Goal: Transaction & Acquisition: Purchase product/service

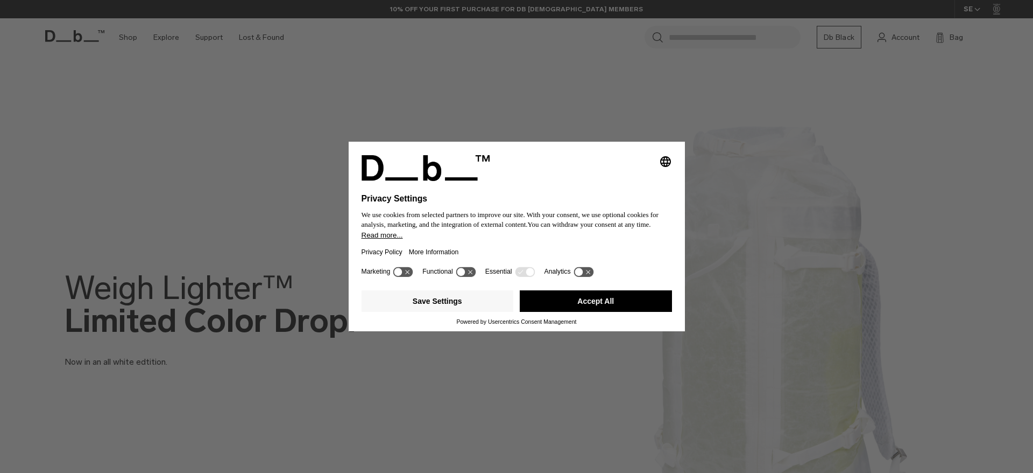
click at [615, 297] on button "Accept All" at bounding box center [596, 301] width 152 height 22
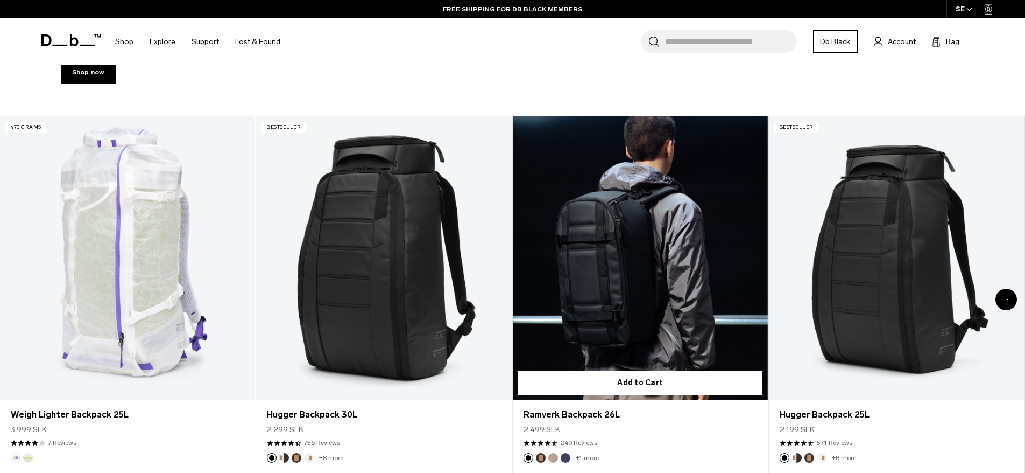
scroll to position [538, 0]
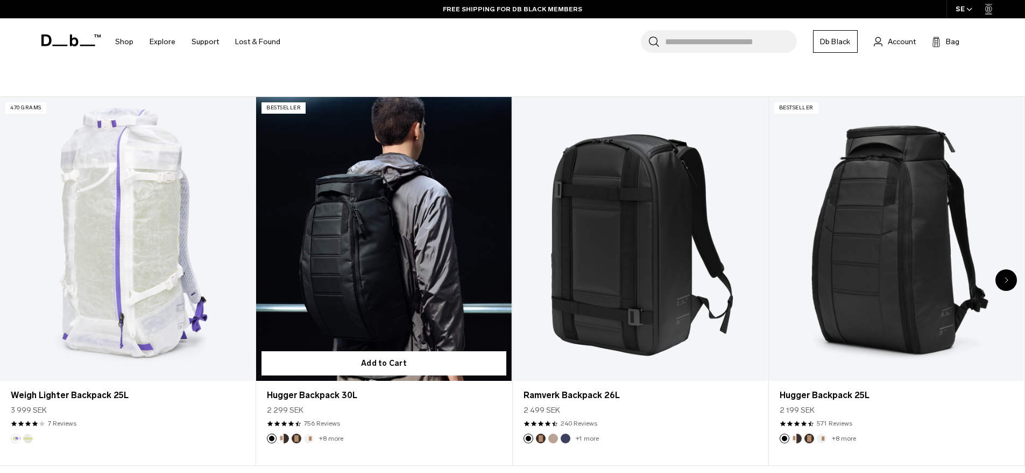
click at [412, 233] on link "Hugger Backpack 30L" at bounding box center [383, 239] width 255 height 284
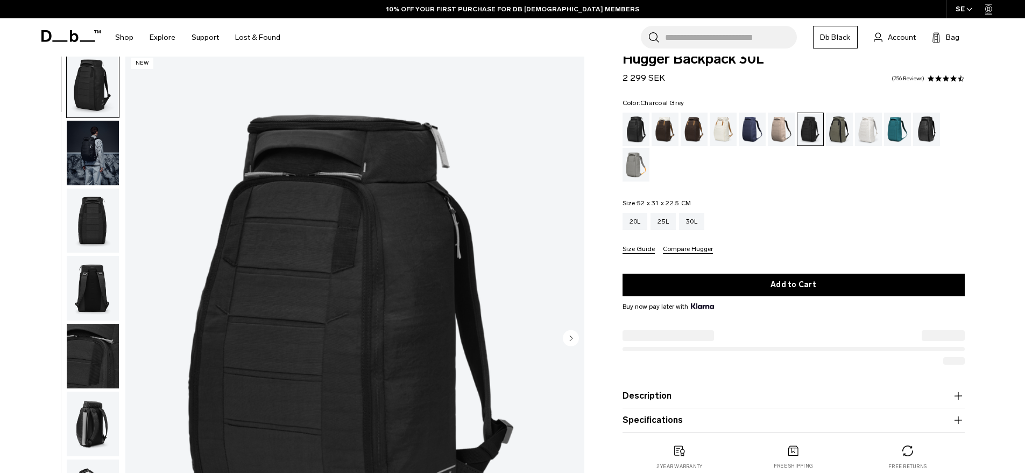
scroll to position [161, 0]
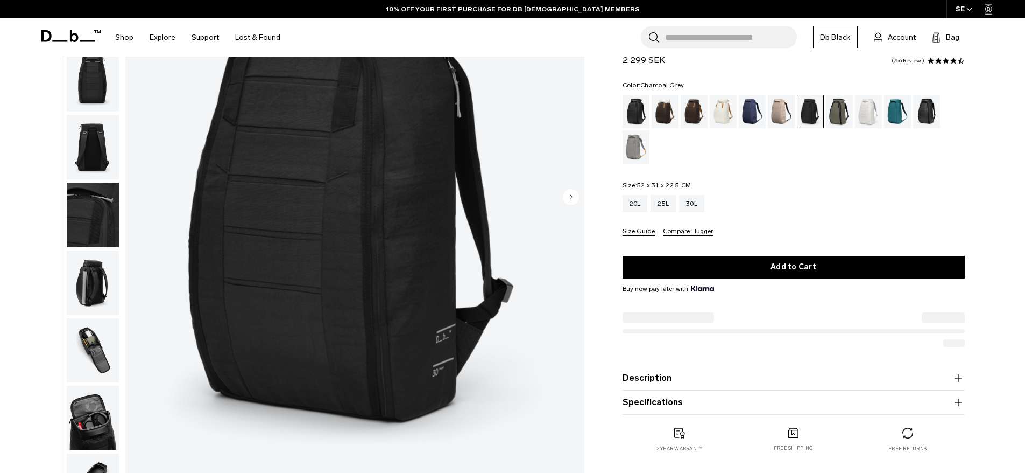
click at [392, 236] on img "1 / 10" at bounding box center [354, 197] width 459 height 573
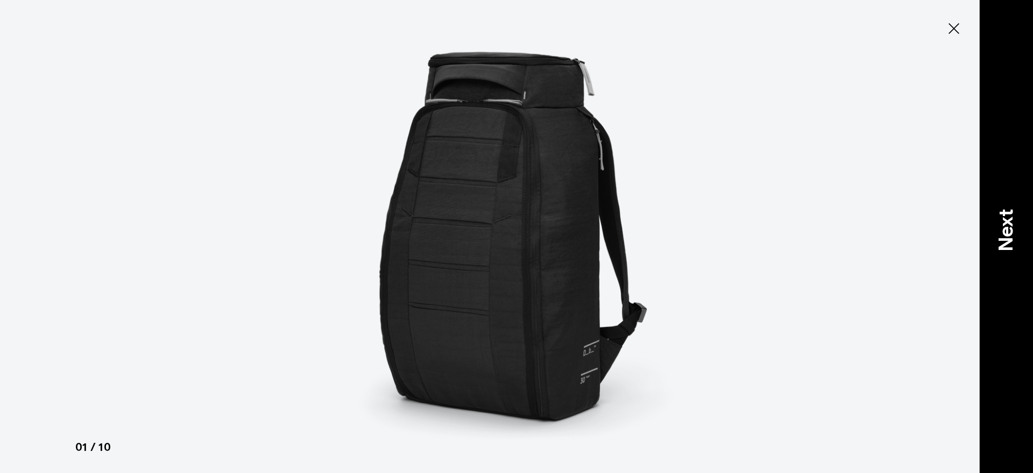
click at [1025, 217] on div "Next" at bounding box center [1007, 236] width 54 height 473
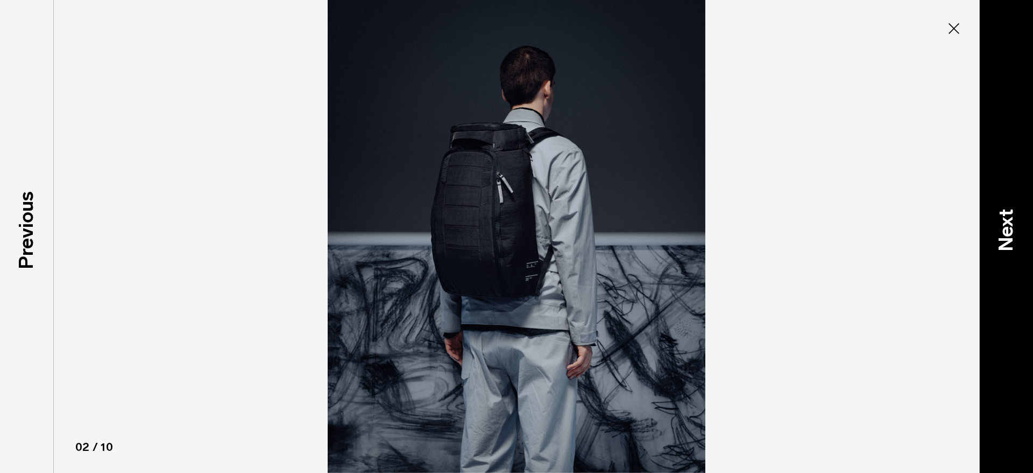
click at [1025, 217] on div "Next" at bounding box center [1007, 236] width 54 height 473
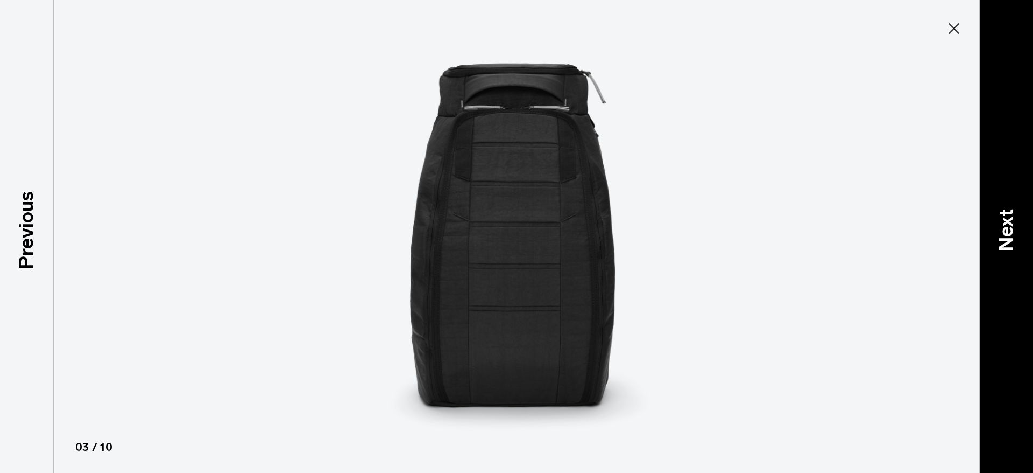
click at [1023, 217] on div "Next" at bounding box center [1007, 236] width 54 height 473
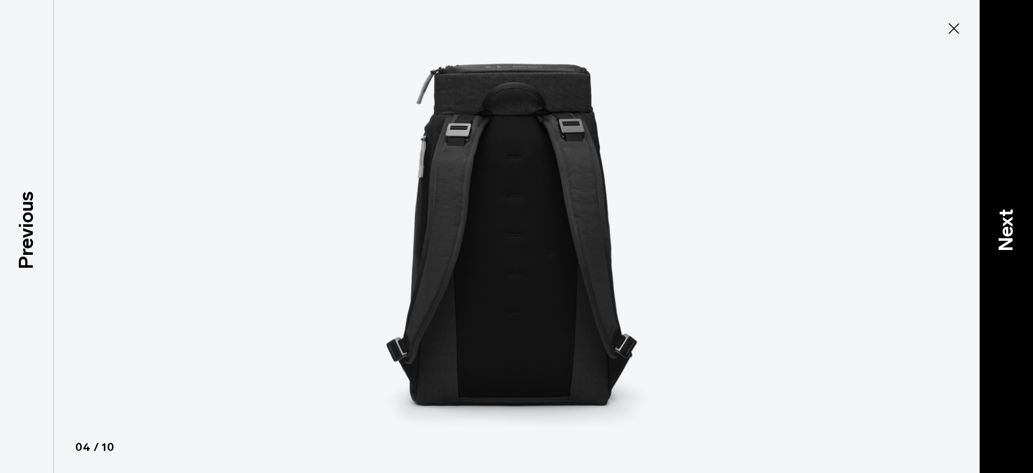
click at [1022, 217] on div "Next" at bounding box center [1007, 236] width 54 height 473
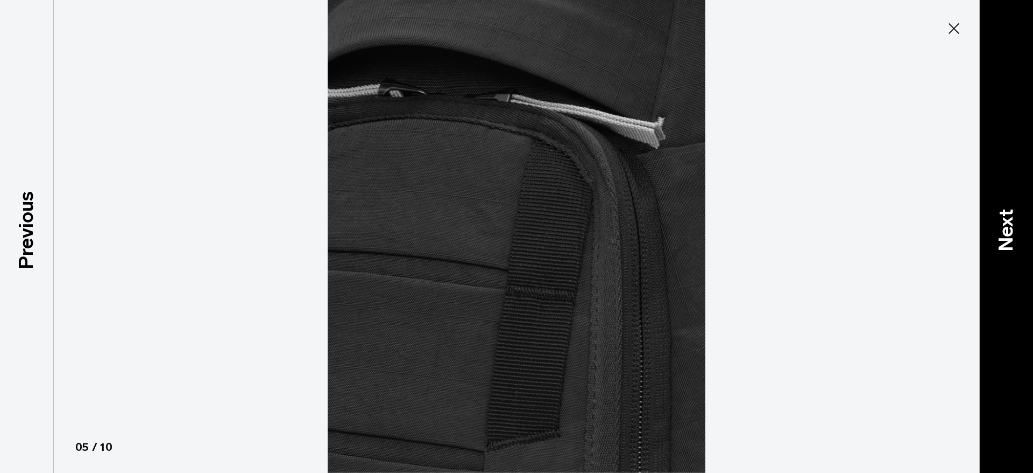
click at [1019, 217] on p "Next" at bounding box center [1006, 229] width 29 height 43
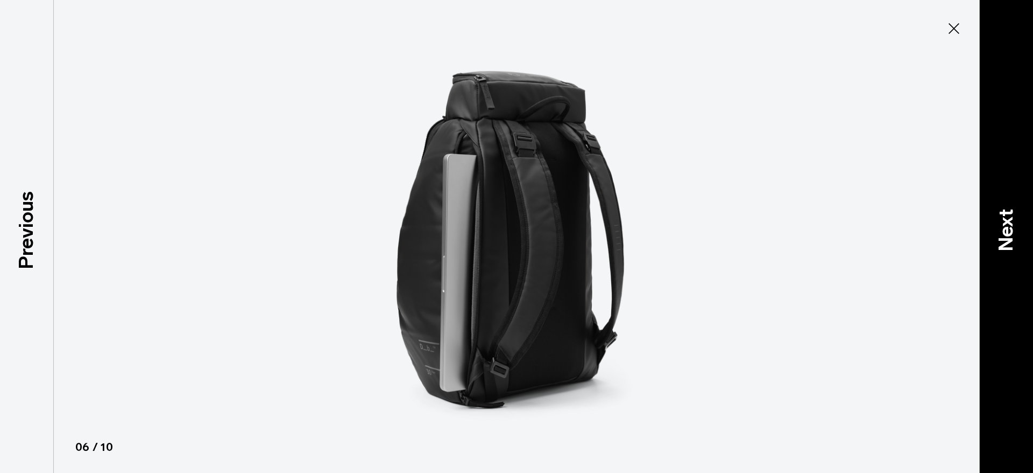
click at [1019, 217] on p "Next" at bounding box center [1006, 229] width 29 height 43
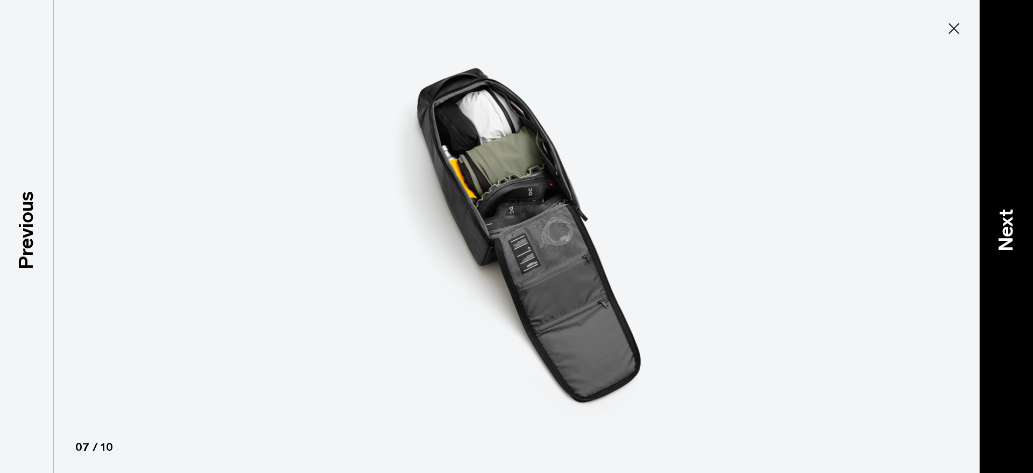
click at [1019, 217] on p "Next" at bounding box center [1006, 229] width 29 height 43
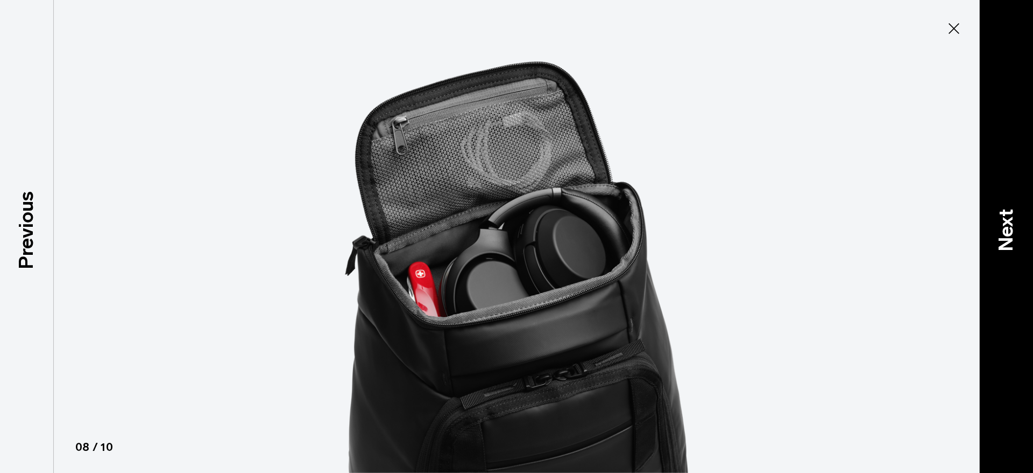
click at [1019, 217] on p "Next" at bounding box center [1006, 229] width 29 height 43
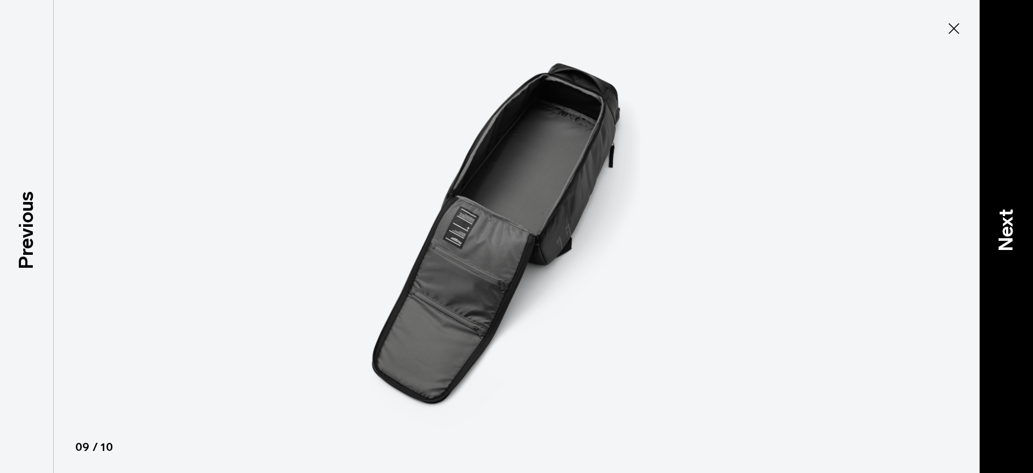
click at [1019, 217] on p "Next" at bounding box center [1006, 229] width 29 height 43
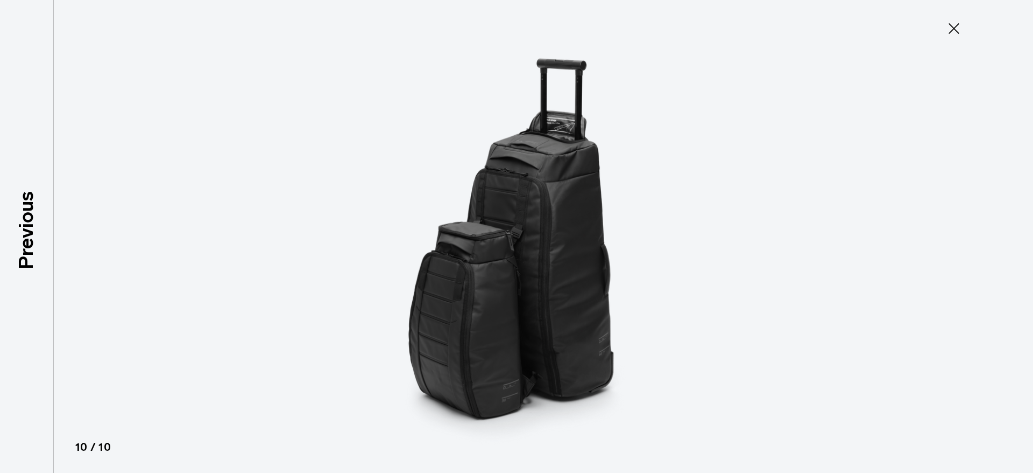
click at [961, 25] on icon at bounding box center [954, 28] width 17 height 17
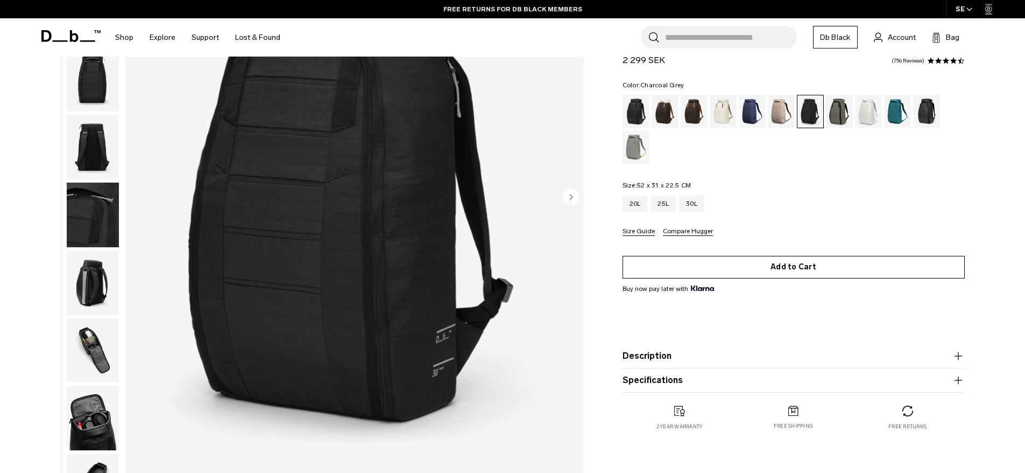
click at [841, 276] on button "Add to Cart" at bounding box center [794, 267] width 342 height 23
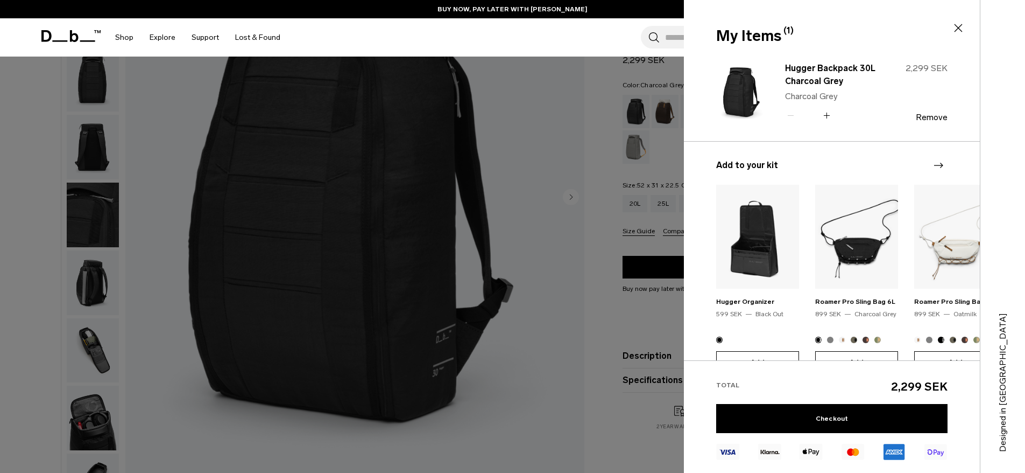
click at [759, 252] on img at bounding box center [757, 237] width 83 height 104
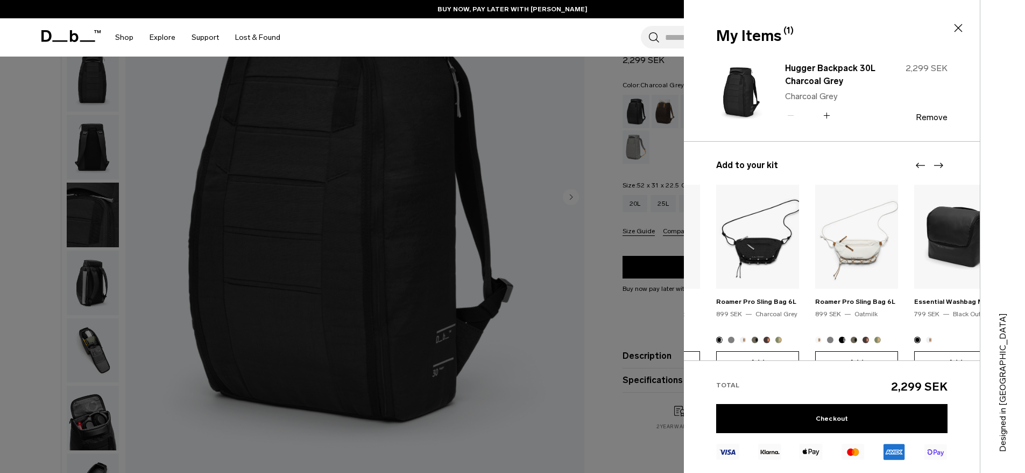
click at [919, 164] on icon "Previous slide" at bounding box center [920, 165] width 13 height 13
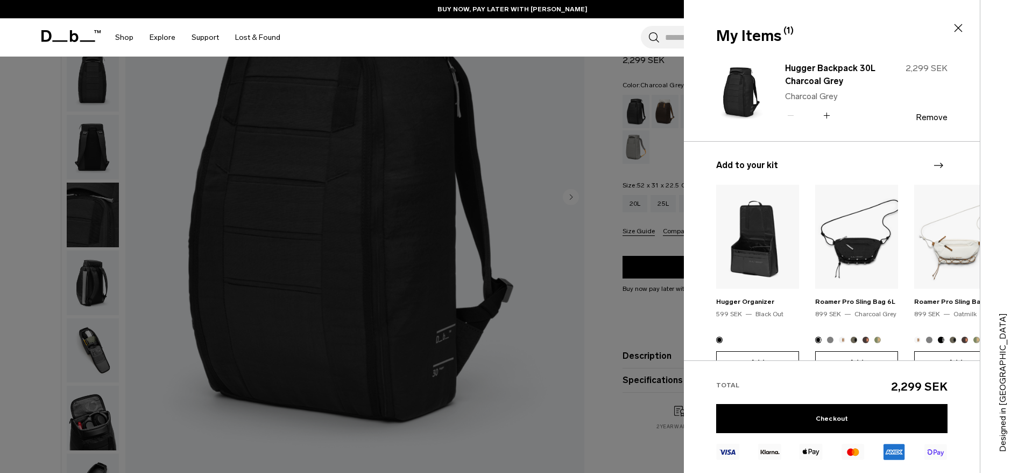
click at [748, 259] on img at bounding box center [757, 237] width 83 height 104
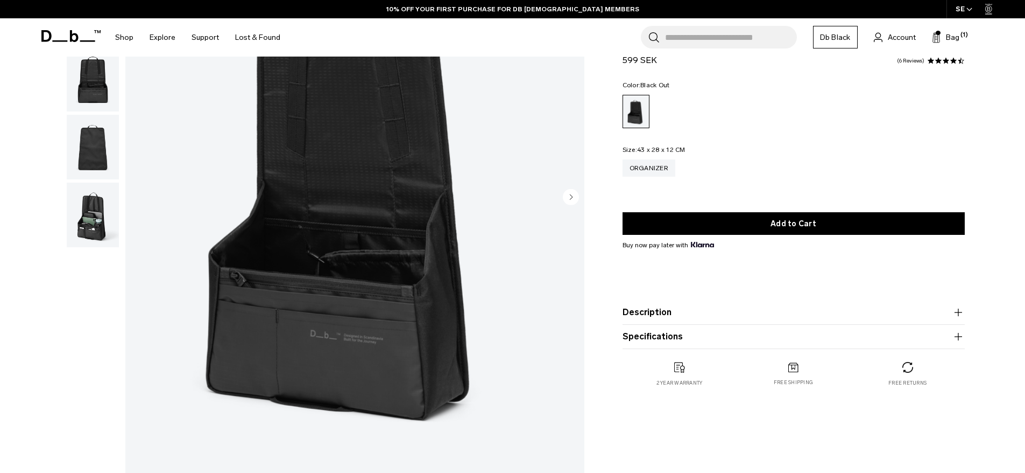
click at [78, 204] on img "button" at bounding box center [93, 214] width 52 height 65
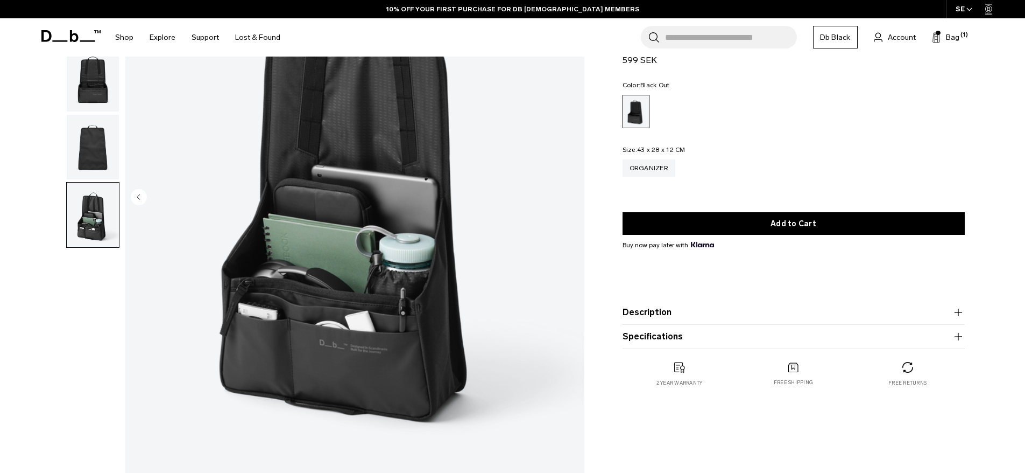
click at [82, 134] on img "button" at bounding box center [93, 147] width 52 height 65
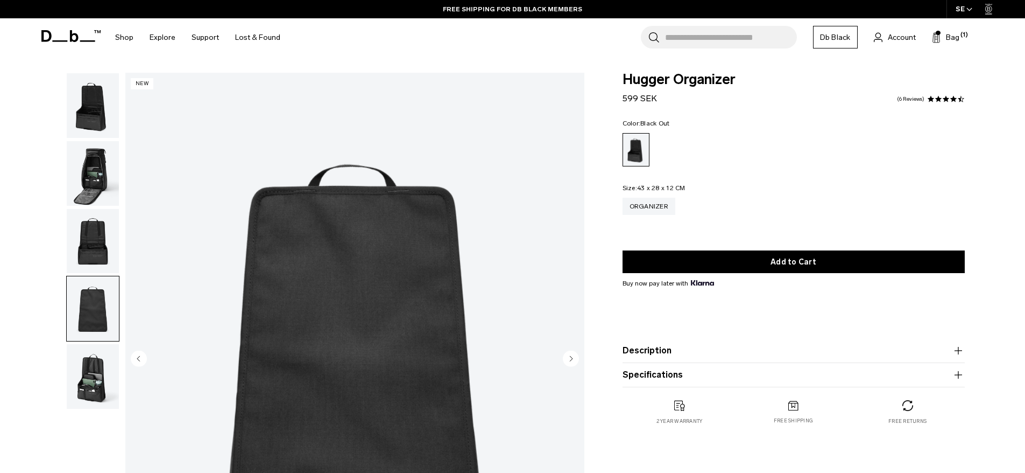
click at [92, 230] on img "button" at bounding box center [93, 241] width 52 height 65
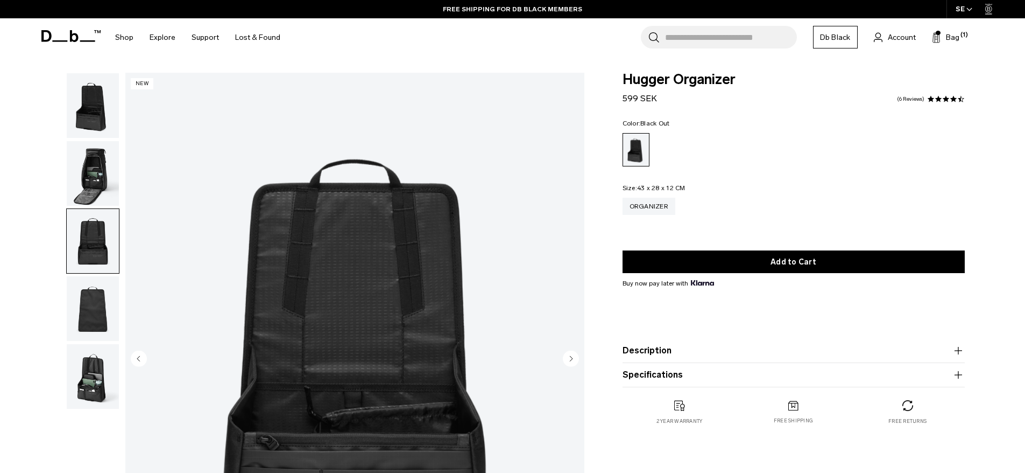
click at [99, 181] on img "button" at bounding box center [93, 173] width 52 height 65
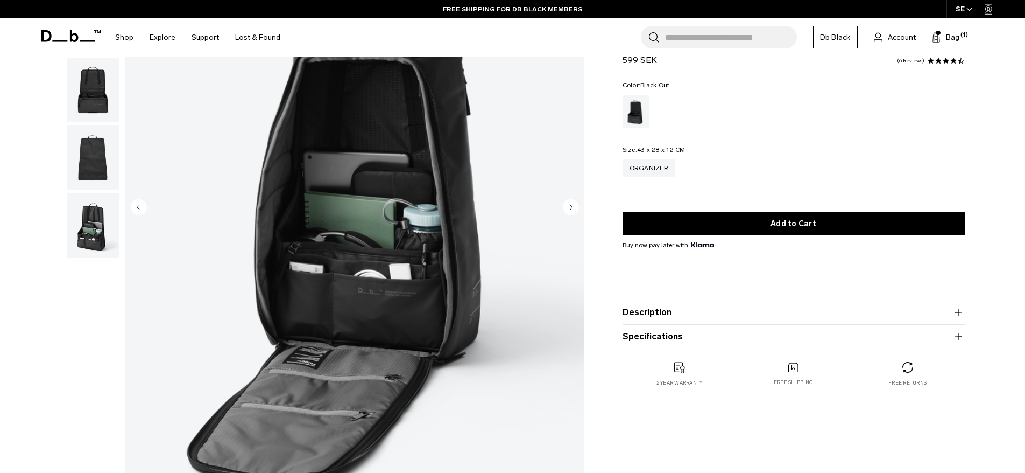
scroll to position [161, 0]
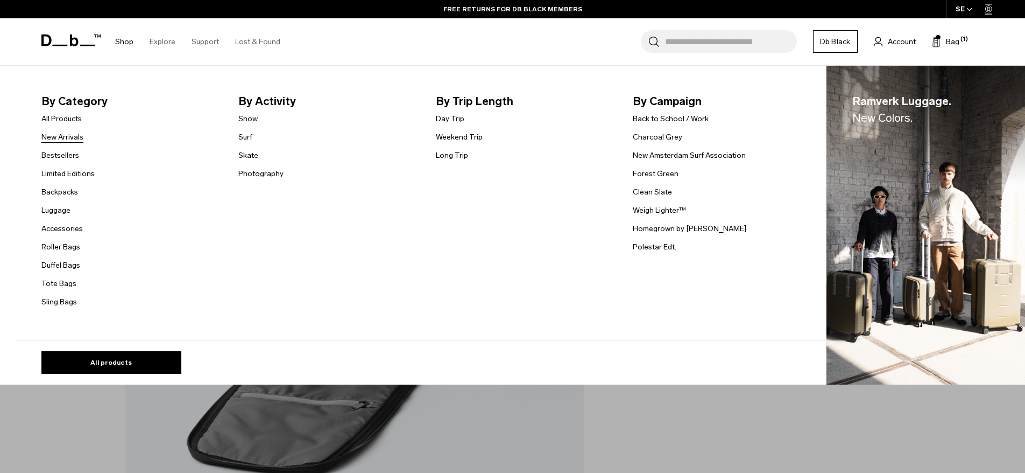
click at [72, 137] on link "New Arrivals" at bounding box center [62, 136] width 42 height 11
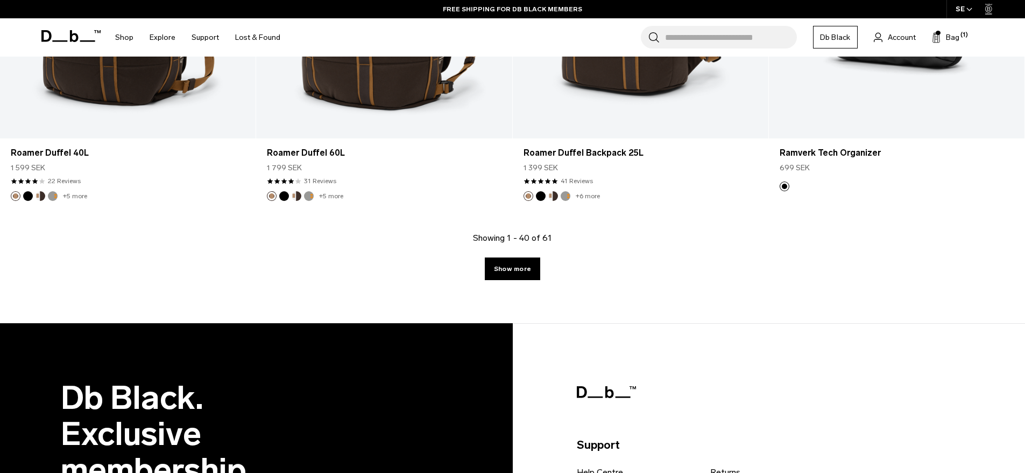
scroll to position [3847, 0]
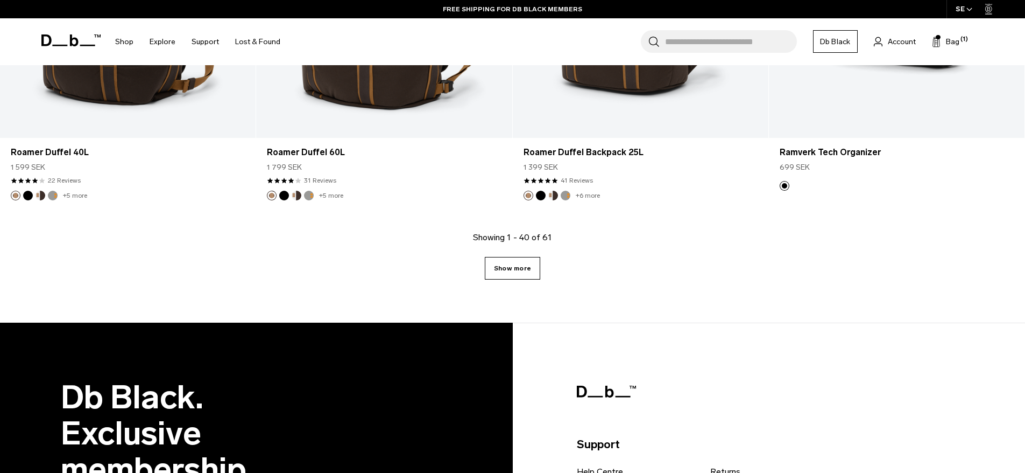
click at [521, 268] on link "Show more" at bounding box center [512, 268] width 55 height 23
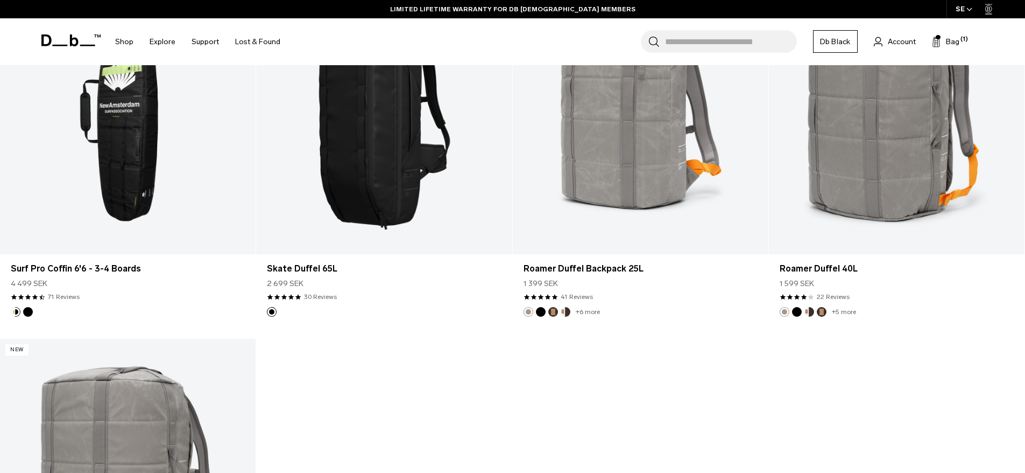
scroll to position [5681, 0]
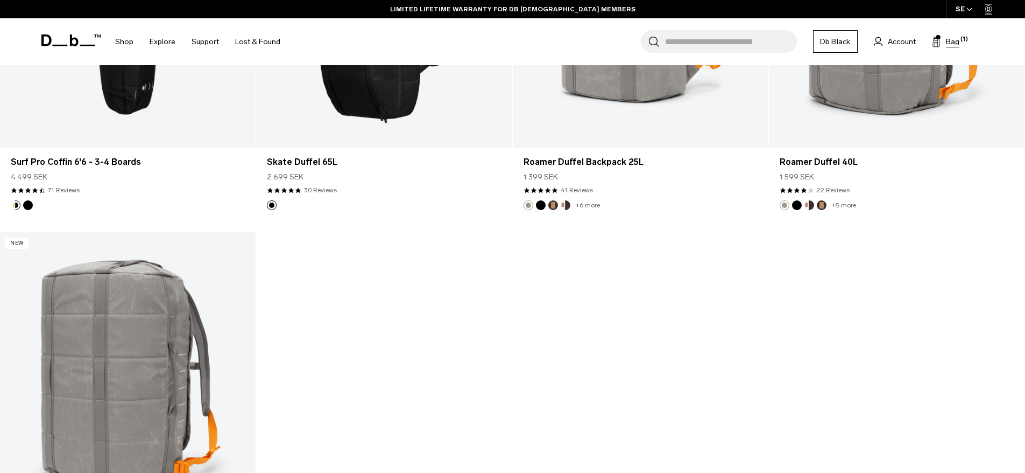
click at [950, 40] on span "Bag" at bounding box center [952, 41] width 13 height 11
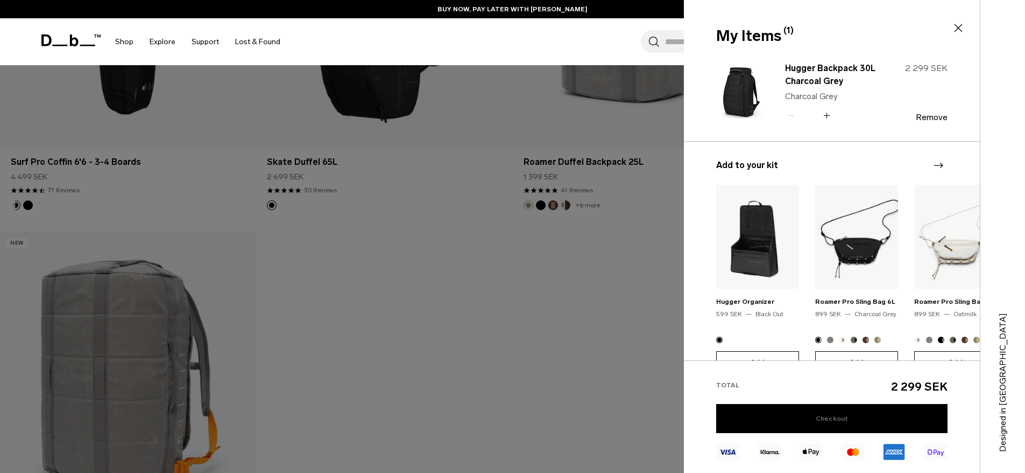
click at [860, 426] on link "Checkout" at bounding box center [831, 418] width 231 height 29
